Goal: Task Accomplishment & Management: Use online tool/utility

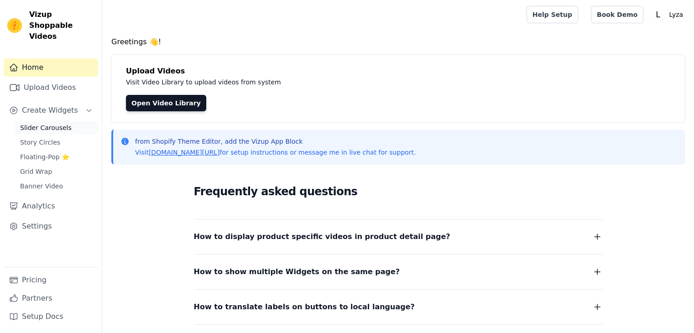
click at [47, 123] on span "Slider Carousels" at bounding box center [46, 127] width 52 height 9
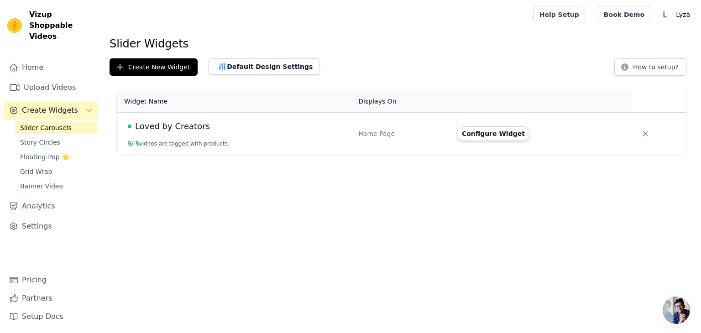
click at [408, 132] on div "Home Page" at bounding box center [401, 133] width 87 height 9
click at [396, 133] on div "Home Page" at bounding box center [401, 133] width 87 height 9
click at [485, 130] on button "Configure Widget" at bounding box center [493, 133] width 74 height 15
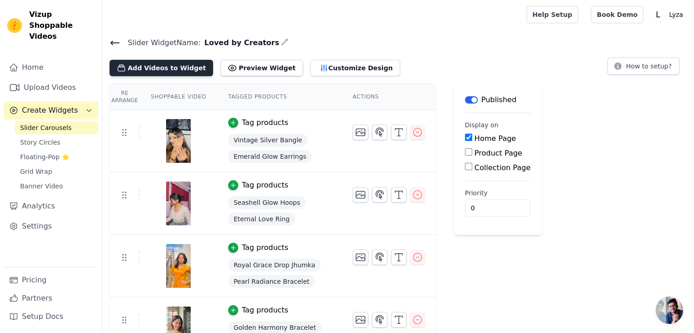
click at [154, 66] on button "Add Videos to Widget" at bounding box center [162, 68] width 104 height 16
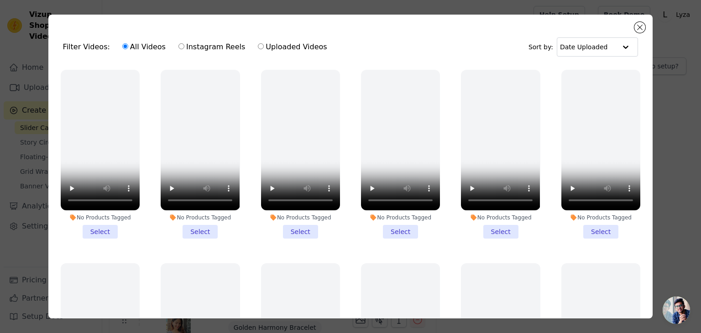
click at [178, 45] on input "Instagram Reels" at bounding box center [181, 46] width 6 height 6
radio input "true"
click at [137, 47] on label "All Videos" at bounding box center [144, 47] width 44 height 12
click at [128, 47] on input "All Videos" at bounding box center [125, 46] width 6 height 6
radio input "true"
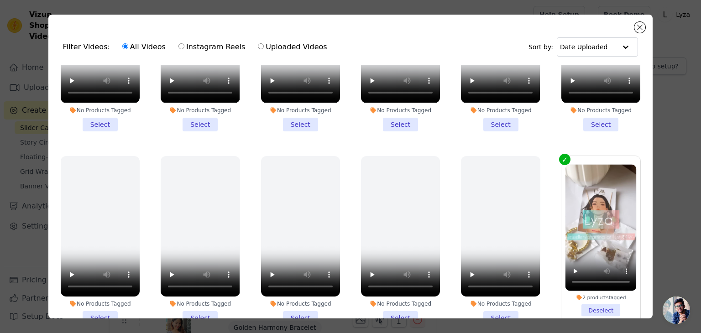
scroll to position [287, 0]
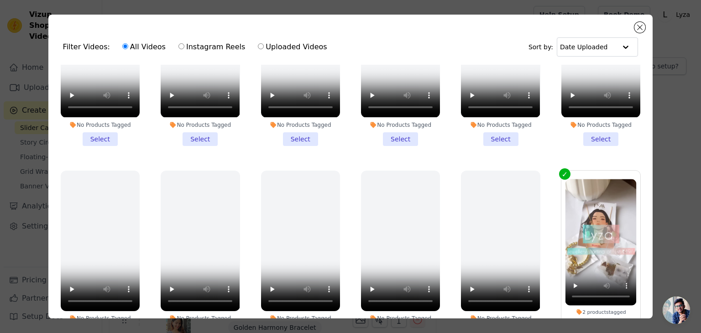
click at [178, 47] on input "Instagram Reels" at bounding box center [181, 46] width 6 height 6
radio input "true"
click at [616, 51] on div at bounding box center [625, 47] width 18 height 18
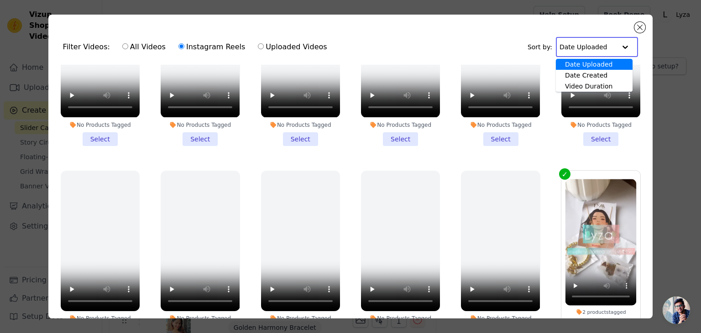
click at [469, 35] on div "Filter Videos: All Videos Instagram Reels Uploaded Videos Sort by: Date Uploade…" at bounding box center [351, 47] width 590 height 36
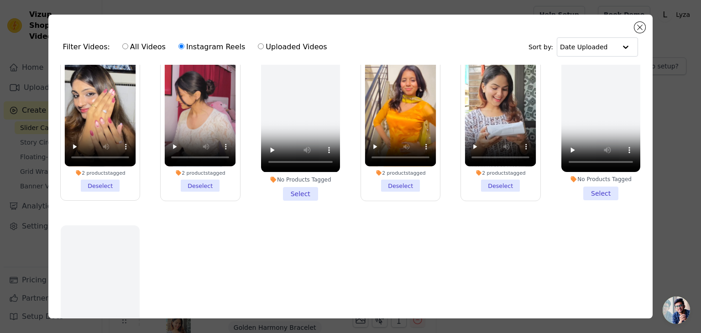
scroll to position [652, 0]
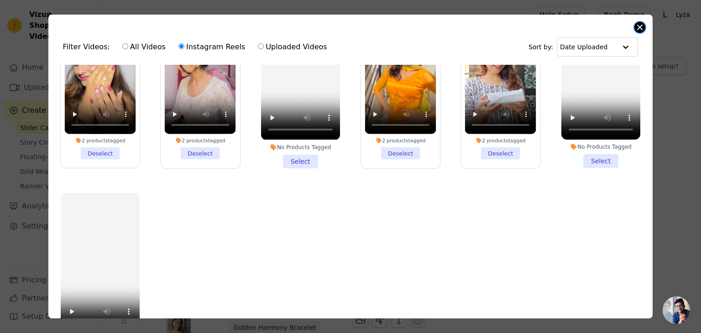
click at [640, 27] on button "Close modal" at bounding box center [639, 27] width 11 height 11
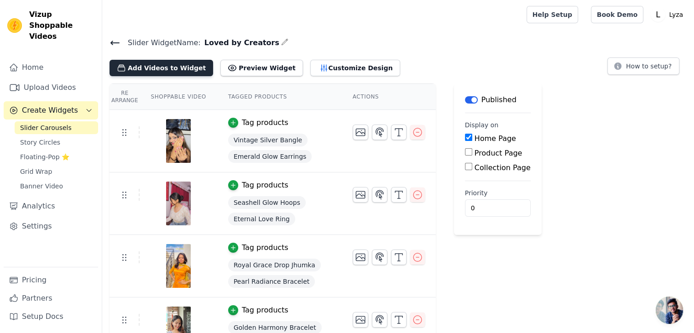
click at [150, 65] on button "Add Videos to Widget" at bounding box center [162, 68] width 104 height 16
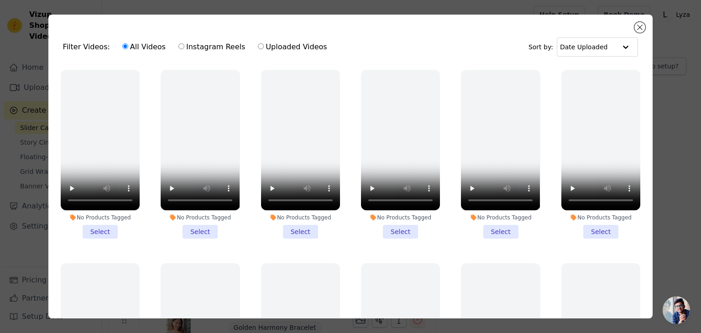
click at [178, 46] on input "Instagram Reels" at bounding box center [181, 46] width 6 height 6
radio input "true"
click at [572, 44] on input "text" at bounding box center [588, 47] width 57 height 18
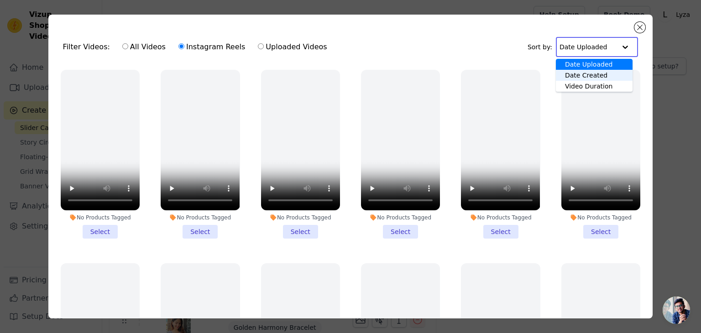
click at [579, 75] on div "Date Created" at bounding box center [594, 75] width 77 height 11
click at [578, 48] on input "text" at bounding box center [590, 47] width 52 height 18
click at [580, 64] on div "Date Uploaded" at bounding box center [596, 64] width 71 height 11
click at [257, 42] on label "Uploaded Videos" at bounding box center [292, 47] width 70 height 12
click at [258, 43] on input "Uploaded Videos" at bounding box center [261, 46] width 6 height 6
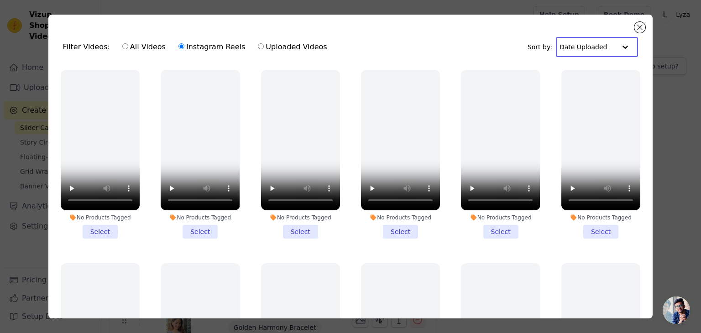
radio input "true"
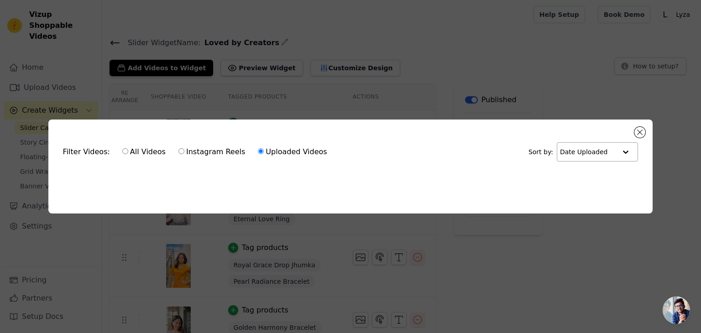
click at [178, 150] on label "Instagram Reels" at bounding box center [212, 152] width 68 height 12
click at [178, 150] on input "Instagram Reels" at bounding box center [181, 151] width 6 height 6
radio input "true"
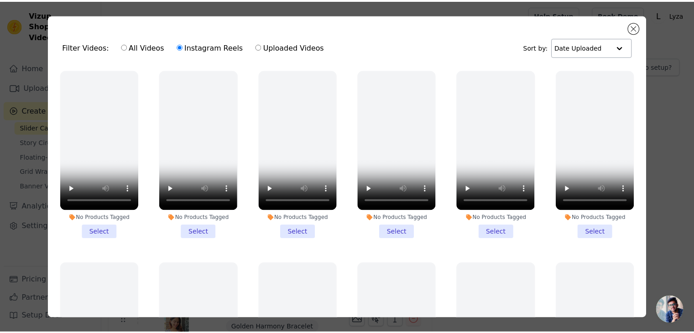
scroll to position [0, 0]
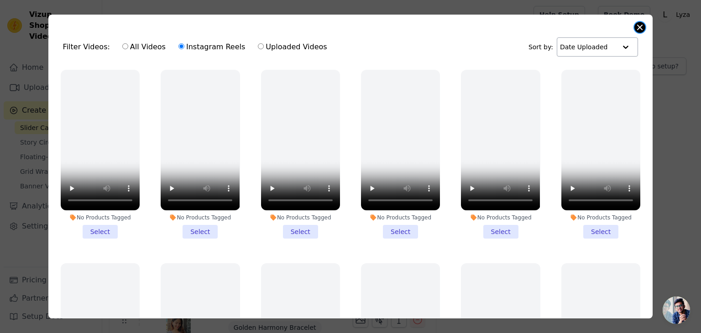
click at [639, 23] on button "Close modal" at bounding box center [639, 27] width 11 height 11
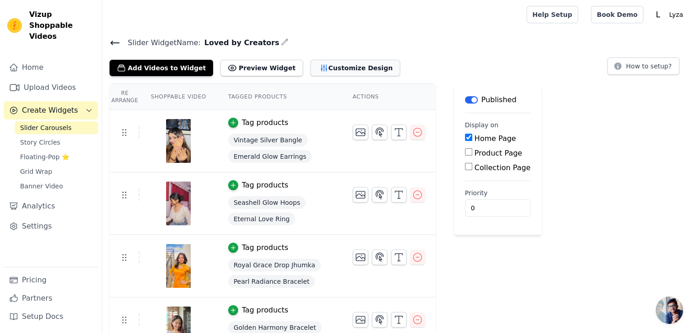
click at [310, 63] on button "Customize Design" at bounding box center [355, 68] width 90 height 16
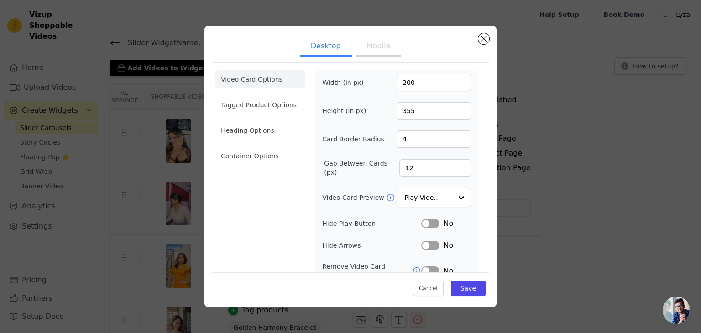
click at [476, 39] on ul "Desktop Mobile" at bounding box center [350, 46] width 277 height 27
click at [487, 38] on button "Close modal" at bounding box center [483, 38] width 11 height 11
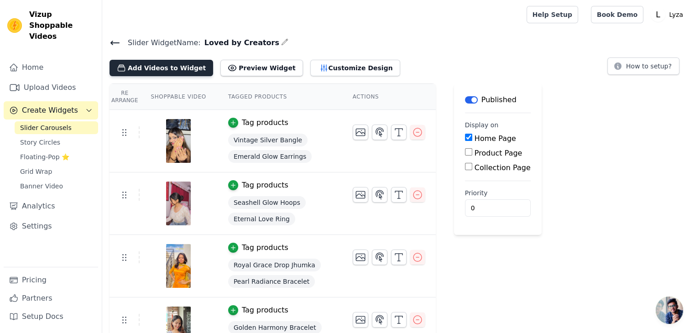
click at [167, 66] on button "Add Videos to Widget" at bounding box center [162, 68] width 104 height 16
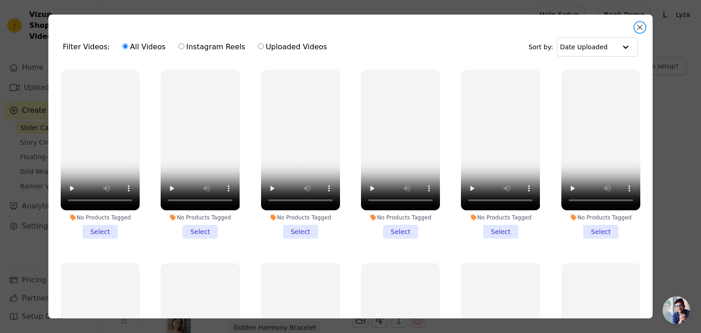
click at [636, 26] on button "Close modal" at bounding box center [639, 27] width 11 height 11
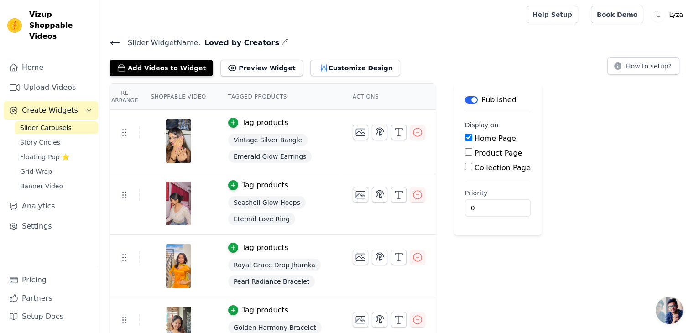
click at [113, 42] on icon at bounding box center [115, 43] width 8 height 4
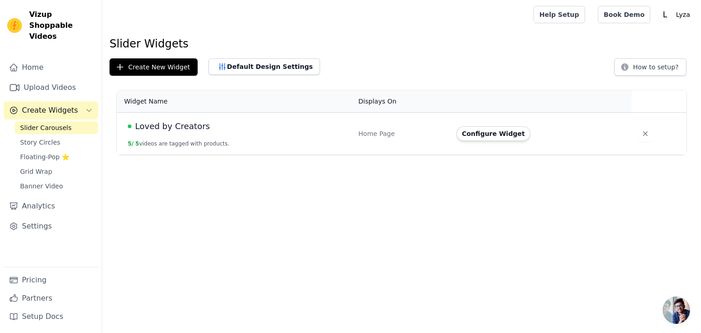
click at [158, 126] on span "Loved by Creators" at bounding box center [172, 126] width 75 height 13
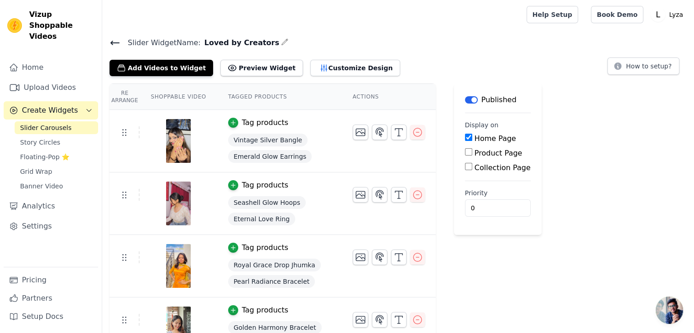
click at [162, 84] on th "Shoppable Video" at bounding box center [178, 97] width 77 height 26
click at [310, 69] on button "Customize Design" at bounding box center [355, 68] width 90 height 16
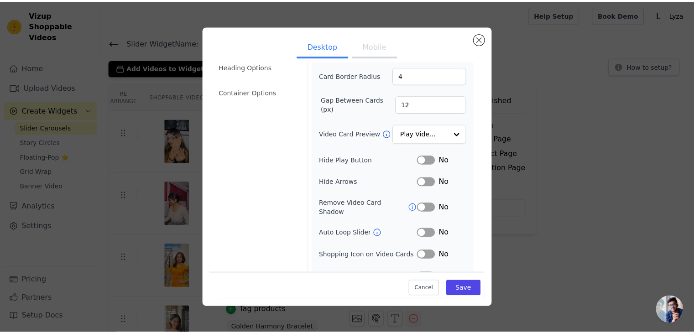
scroll to position [71, 0]
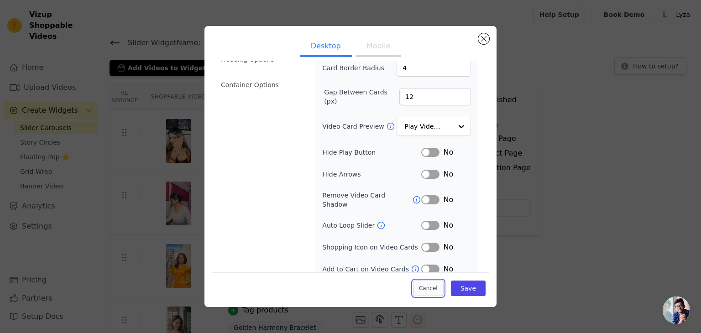
click at [427, 284] on button "Cancel" at bounding box center [428, 289] width 31 height 16
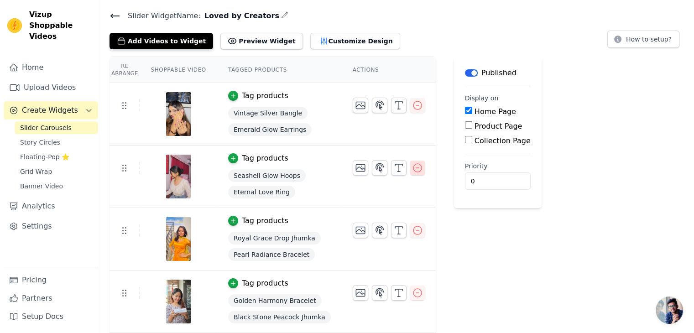
scroll to position [0, 0]
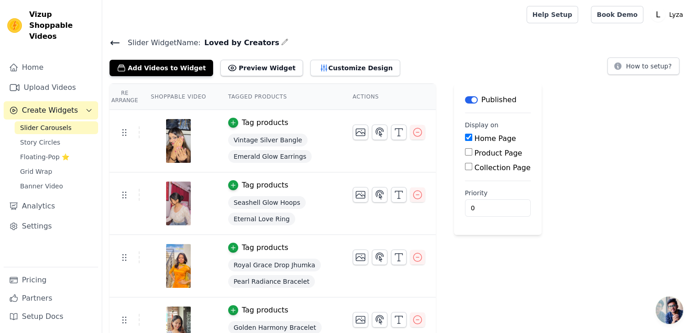
click at [119, 43] on icon at bounding box center [115, 42] width 11 height 11
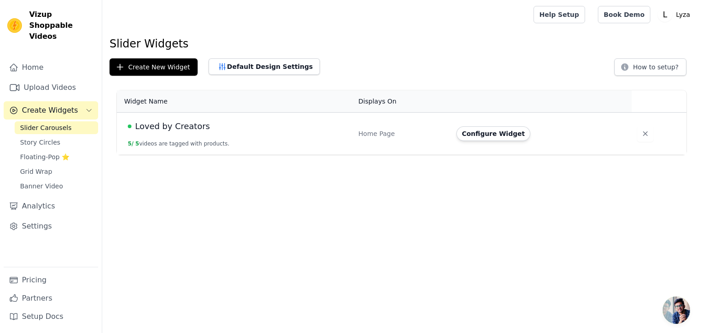
click at [171, 126] on span "Loved by Creators" at bounding box center [172, 126] width 75 height 13
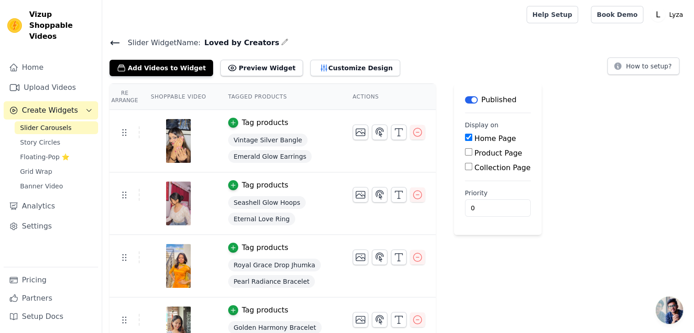
click at [115, 46] on icon at bounding box center [115, 42] width 11 height 11
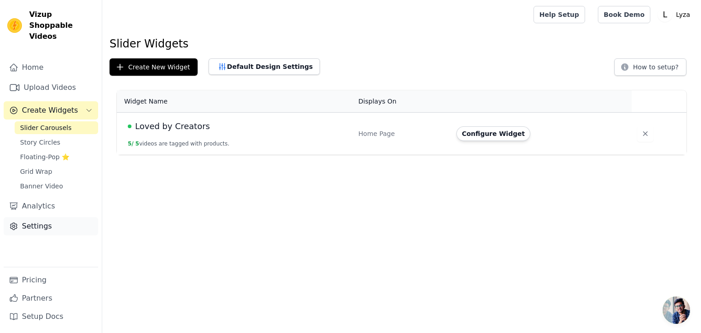
click at [57, 217] on link "Settings" at bounding box center [51, 226] width 94 height 18
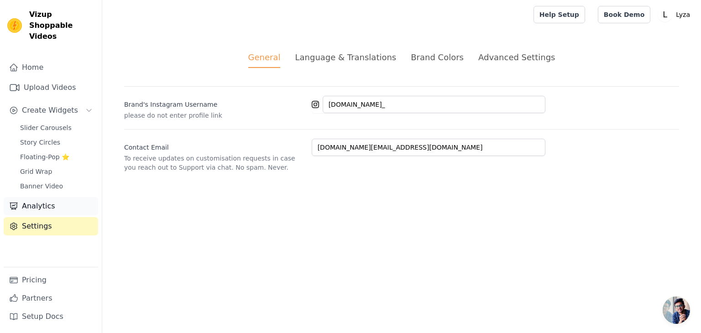
click at [54, 197] on link "Analytics" at bounding box center [51, 206] width 94 height 18
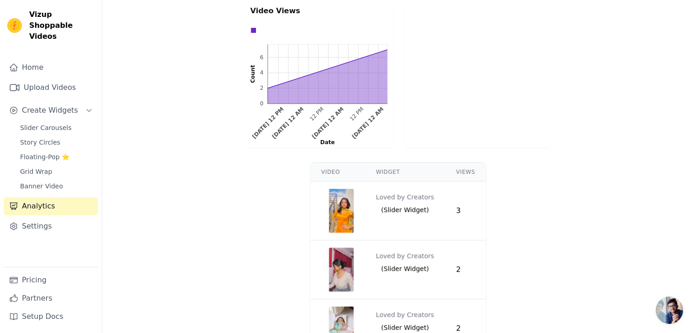
click at [454, 172] on th "Views" at bounding box center [465, 172] width 41 height 19
click at [409, 171] on th "Widget" at bounding box center [405, 172] width 80 height 19
click at [397, 172] on th "Widget" at bounding box center [405, 172] width 80 height 19
click at [343, 170] on th "Video" at bounding box center [337, 172] width 55 height 19
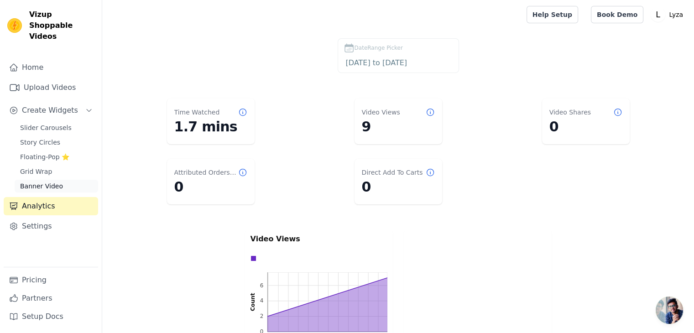
click at [71, 180] on link "Banner Video" at bounding box center [57, 186] width 84 height 13
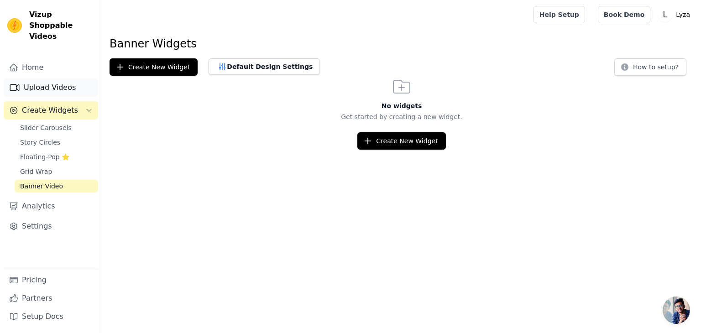
click at [56, 78] on link "Upload Videos" at bounding box center [51, 87] width 94 height 18
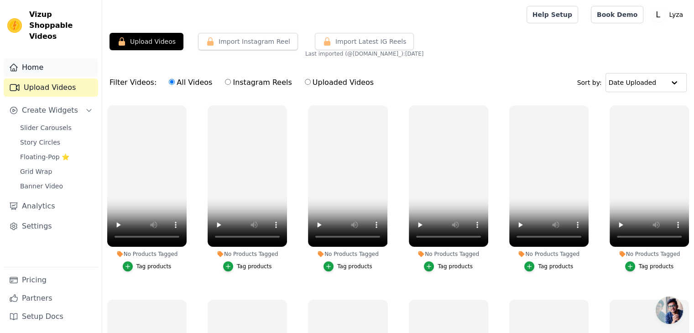
click at [58, 58] on link "Home" at bounding box center [51, 67] width 94 height 18
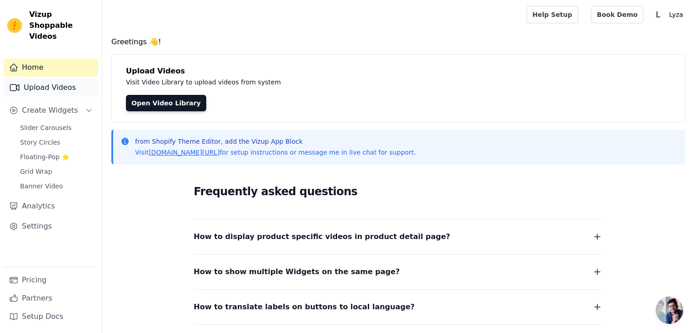
click at [58, 78] on link "Upload Videos" at bounding box center [51, 87] width 94 height 18
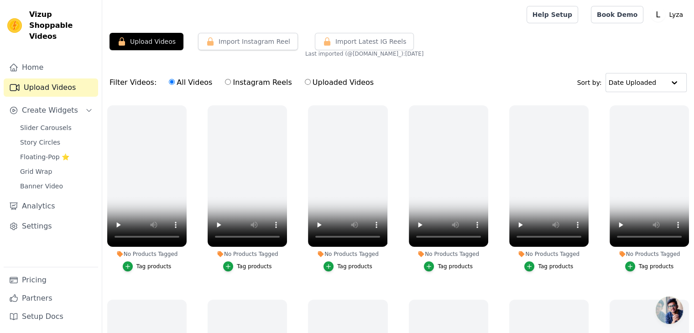
click at [241, 79] on label "Instagram Reels" at bounding box center [258, 83] width 68 height 12
click at [231, 79] on input "Instagram Reels" at bounding box center [228, 82] width 6 height 6
radio input "true"
click at [310, 81] on label "Uploaded Videos" at bounding box center [339, 83] width 70 height 12
click at [310, 81] on input "Uploaded Videos" at bounding box center [308, 82] width 6 height 6
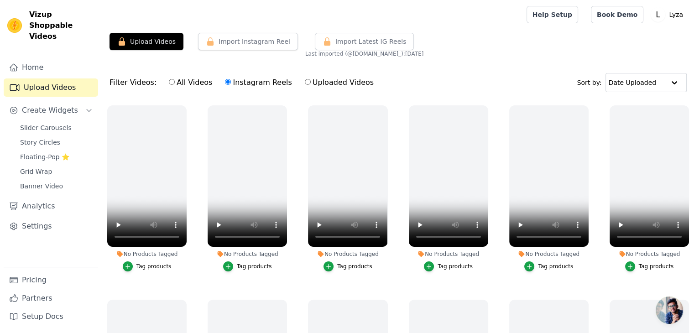
radio input "true"
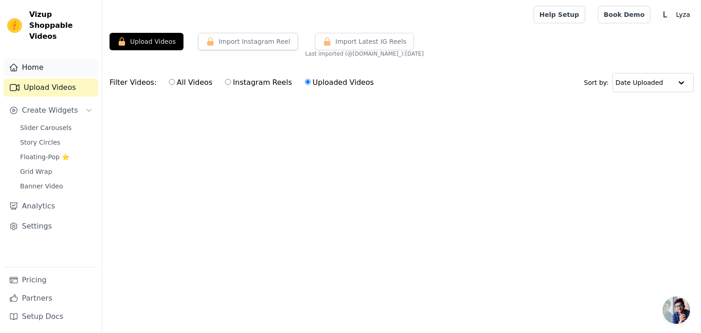
click at [58, 59] on link "Home" at bounding box center [51, 67] width 94 height 18
